Goal: Find specific page/section: Find specific page/section

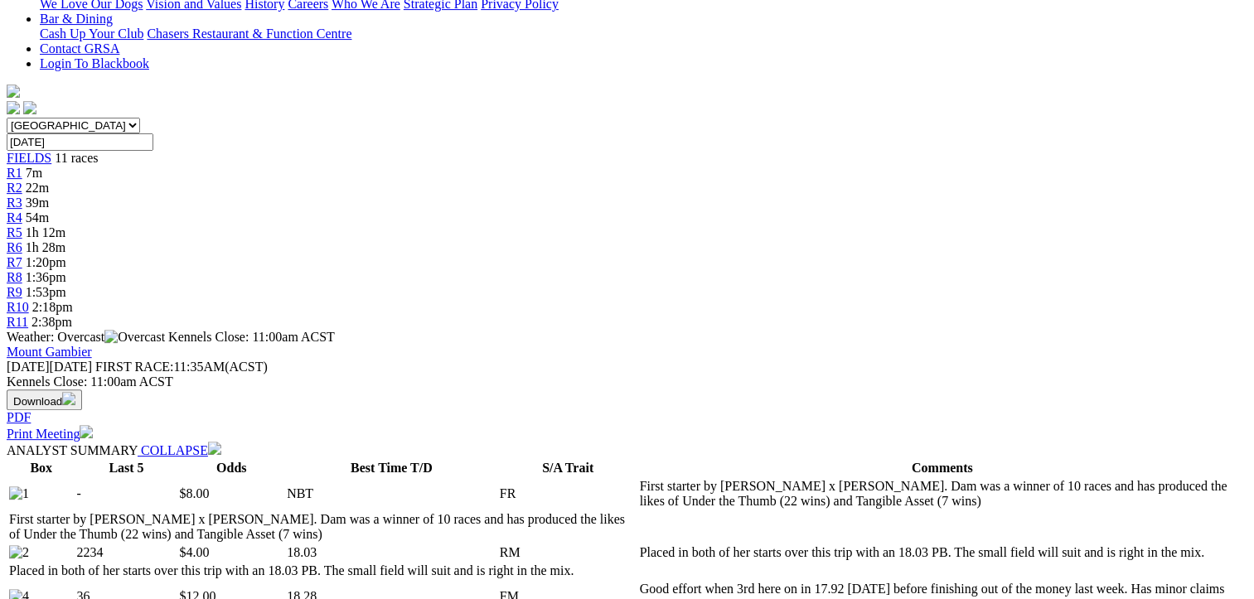
scroll to position [663, 0]
